Goal: Go to known website: Access a specific website the user already knows

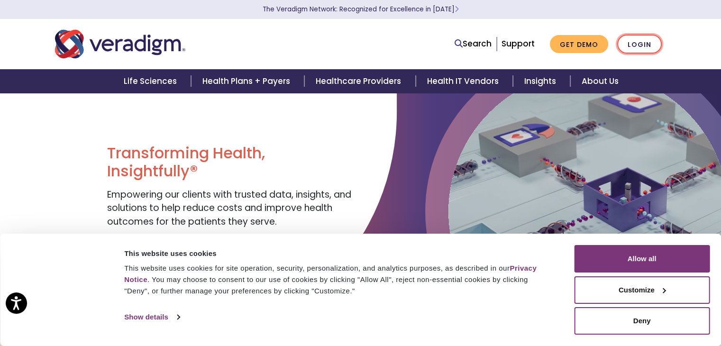
click at [642, 40] on link "Login" at bounding box center [639, 44] width 45 height 19
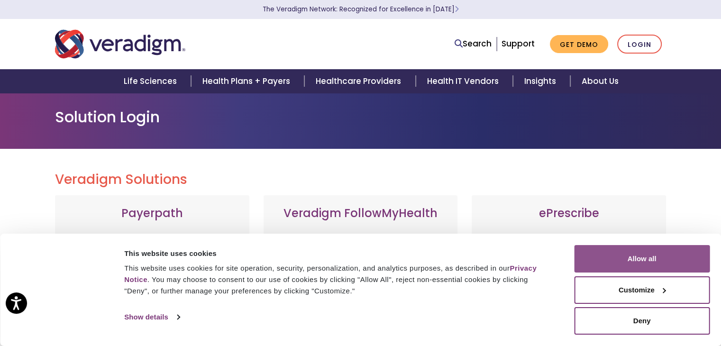
click at [638, 261] on button "Allow all" at bounding box center [642, 258] width 136 height 27
